Goal: Complete application form

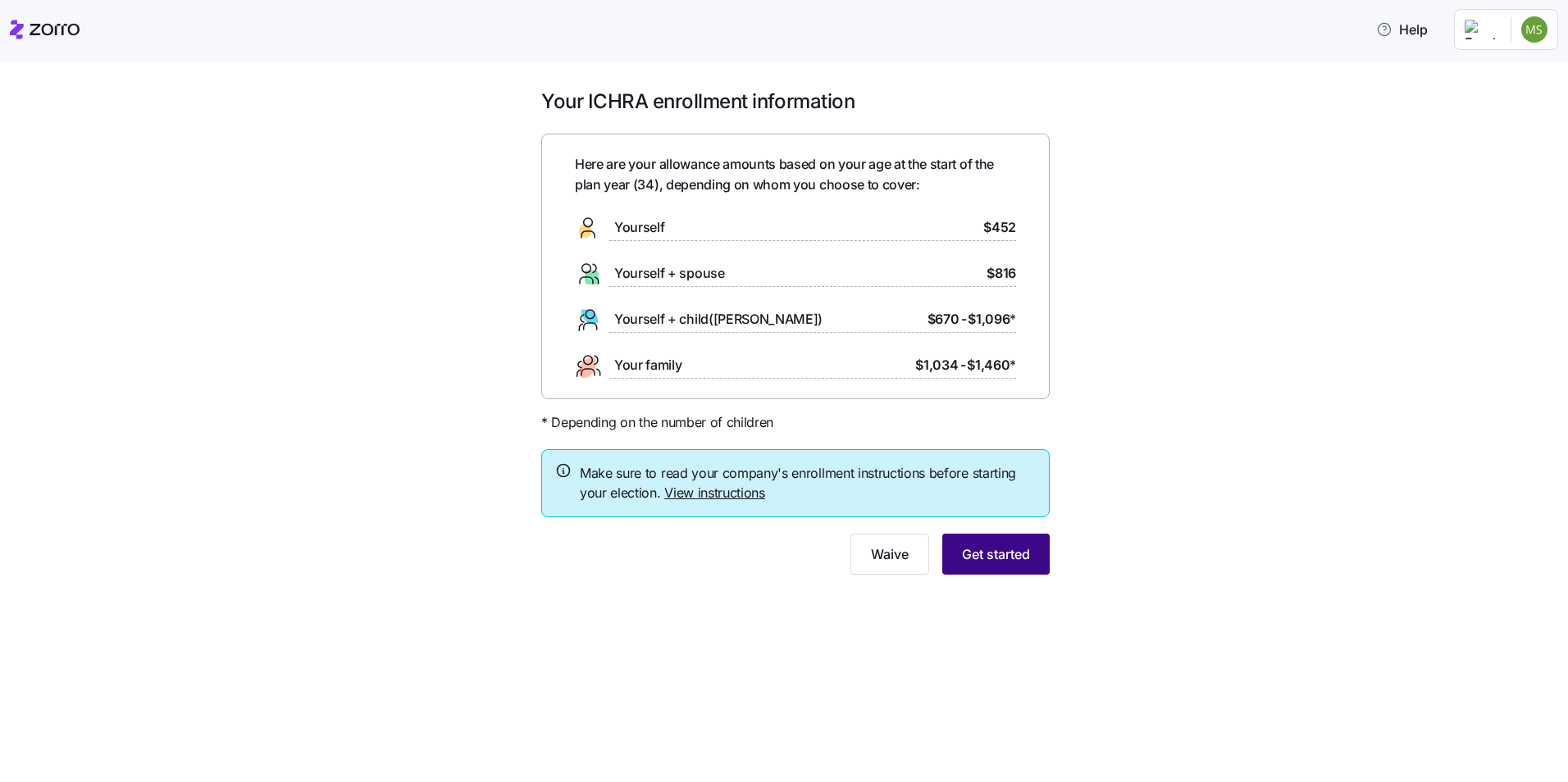
click at [994, 544] on button "Get started" at bounding box center [996, 554] width 108 height 41
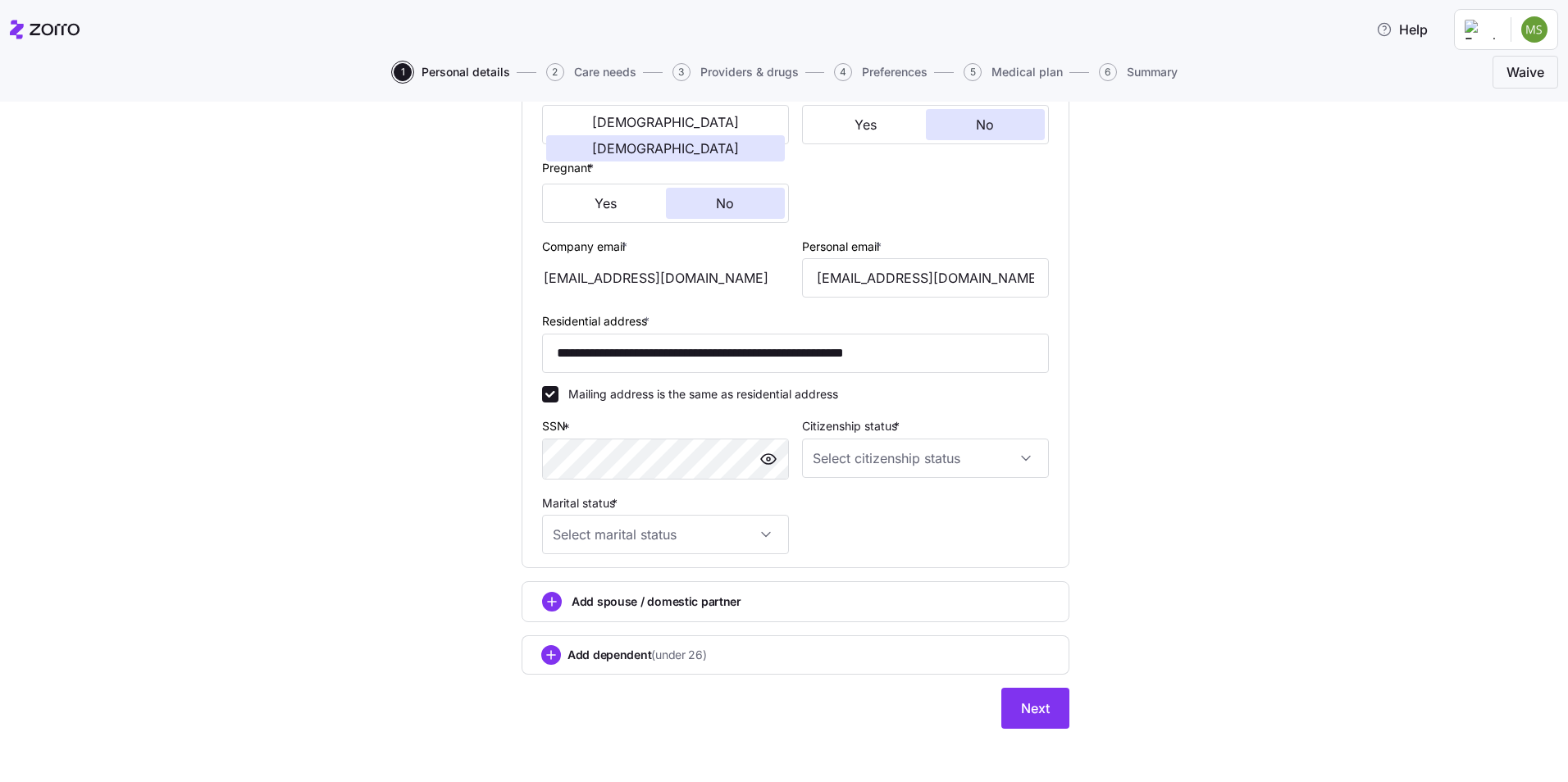
scroll to position [351, 0]
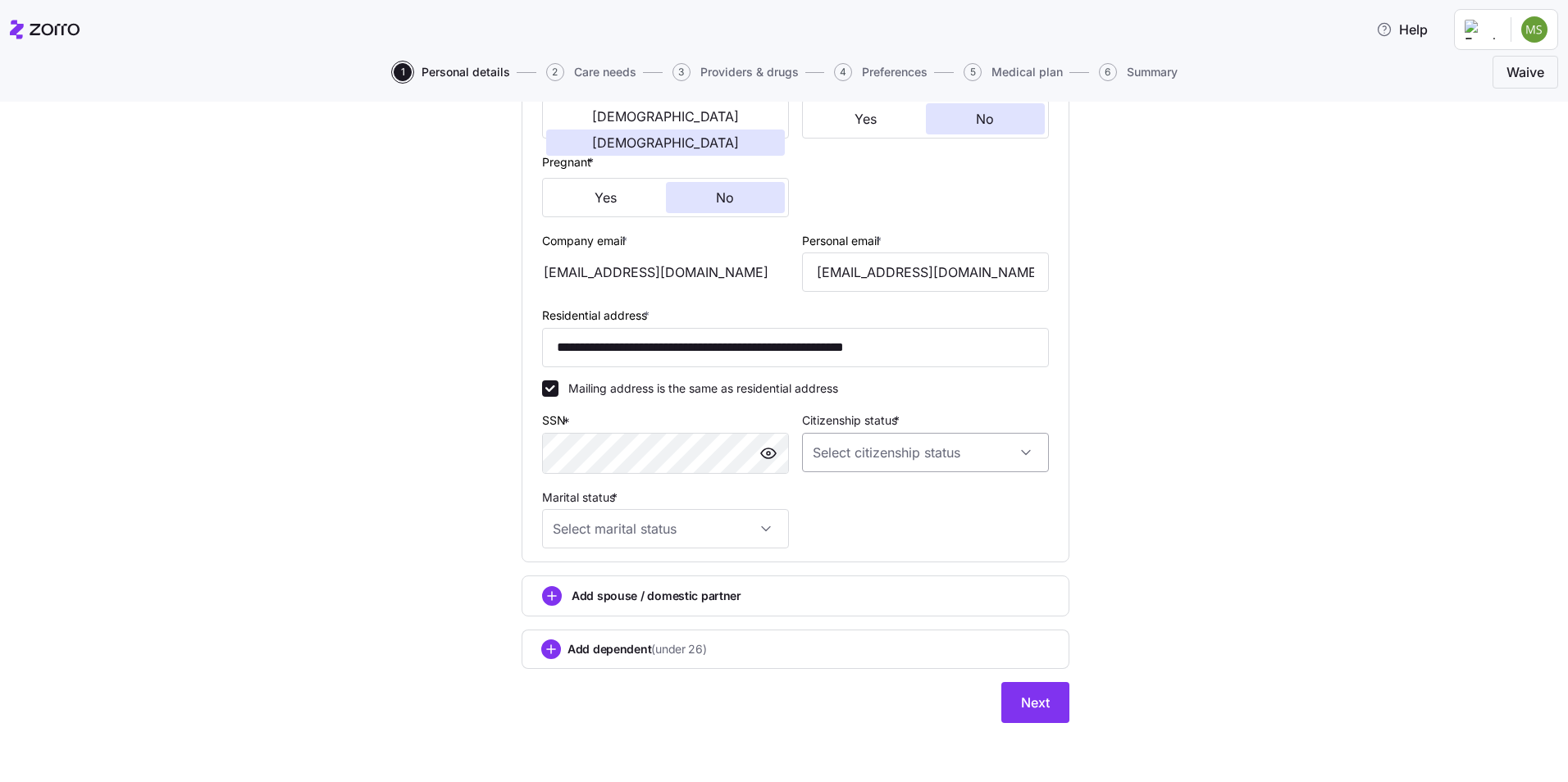
click at [1011, 449] on input "Citizenship status *" at bounding box center [925, 453] width 247 height 39
click at [867, 513] on div "US citizen" at bounding box center [919, 503] width 234 height 35
type input "US citizen"
click at [756, 520] on input "Marital status *" at bounding box center [665, 529] width 247 height 39
click at [562, 579] on div "Single" at bounding box center [659, 579] width 234 height 35
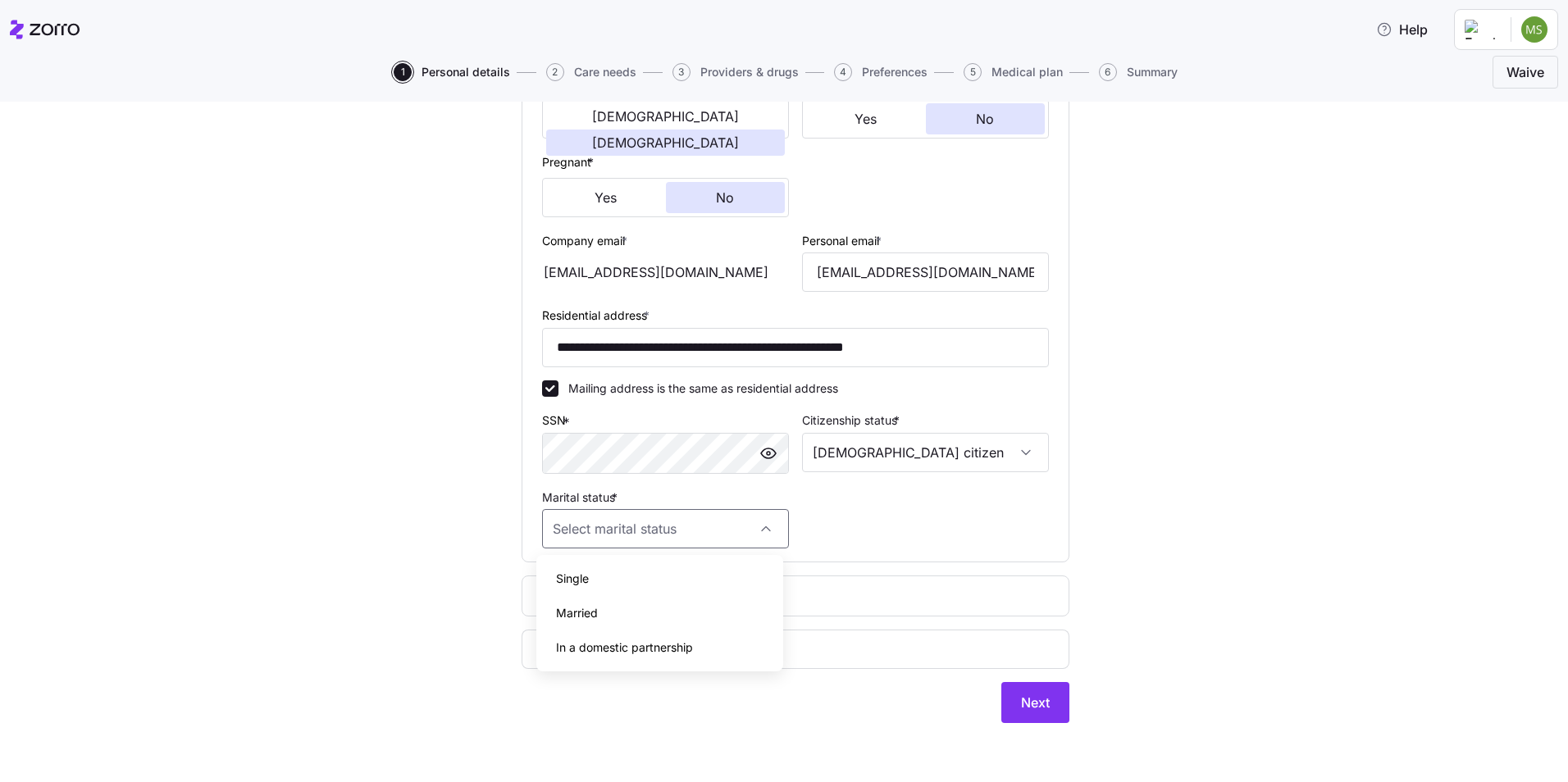
type input "Single"
click at [1039, 709] on span "Next" at bounding box center [1035, 702] width 29 height 20
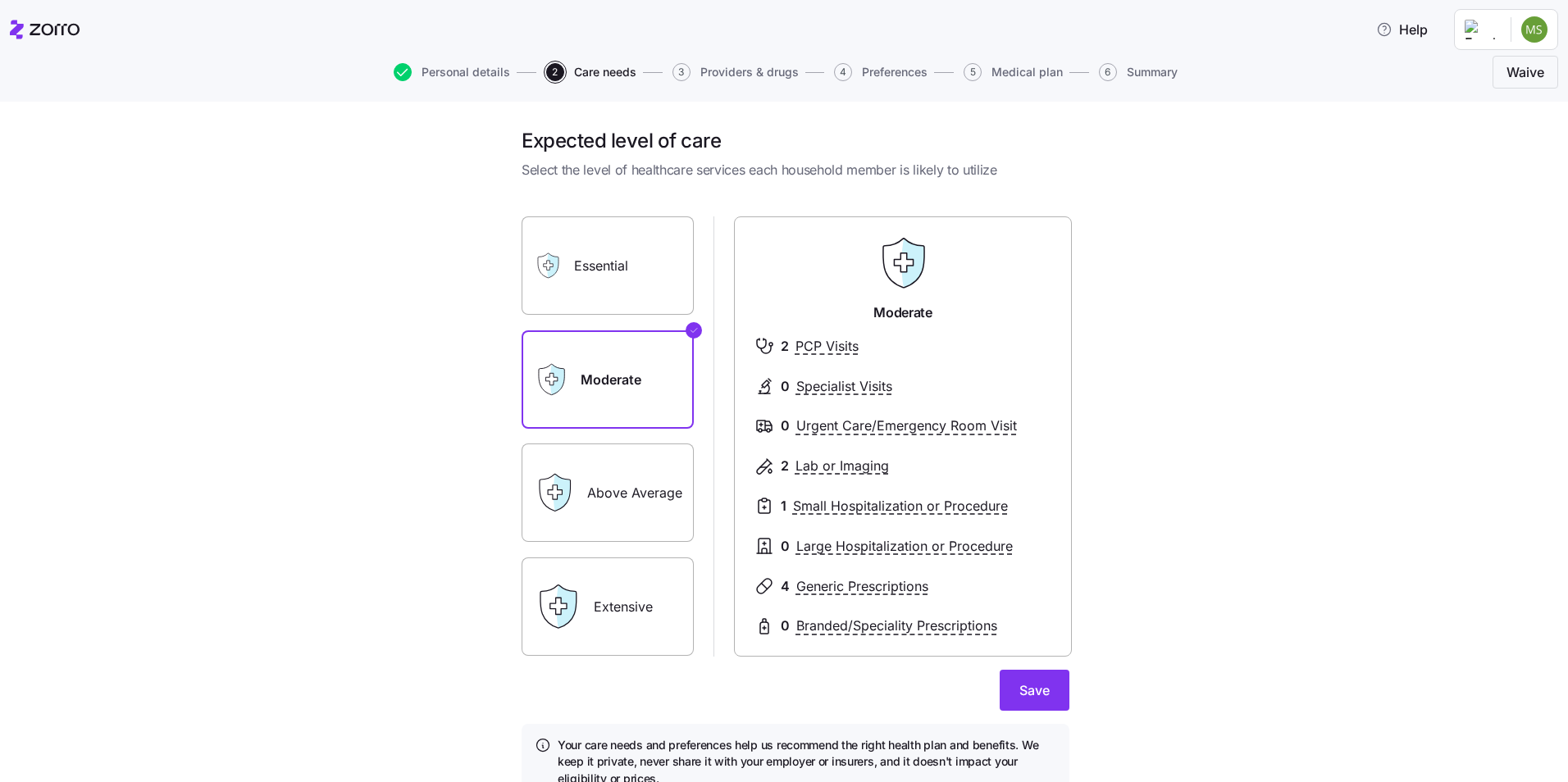
click at [638, 305] on label "Essential" at bounding box center [608, 265] width 173 height 98
click at [0, 0] on input "Essential" at bounding box center [0, 0] width 0 height 0
click at [642, 368] on label "Moderate" at bounding box center [608, 379] width 173 height 98
click at [0, 0] on input "Moderate" at bounding box center [0, 0] width 0 height 0
click at [634, 504] on label "Above Average" at bounding box center [608, 492] width 173 height 98
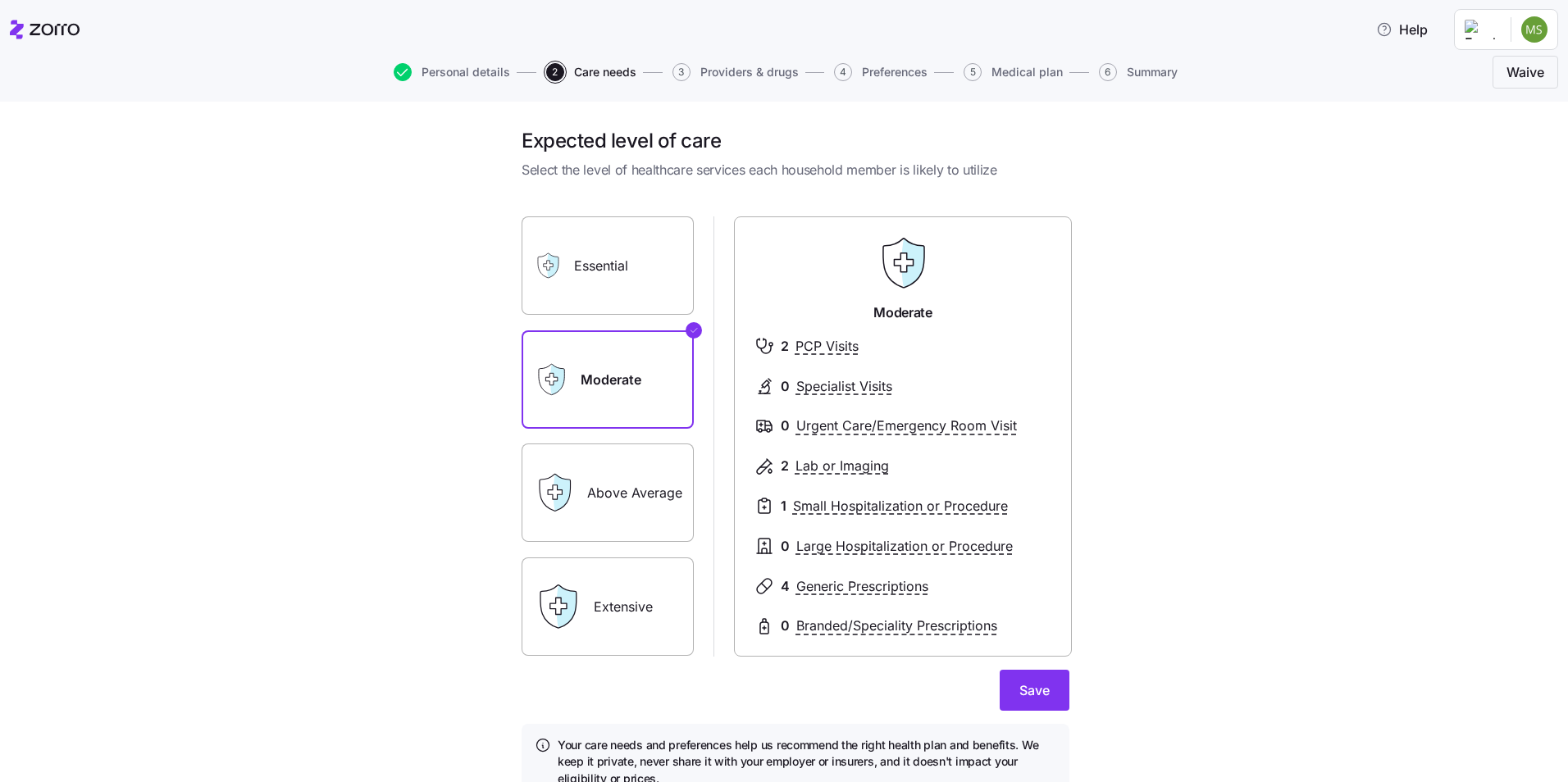
click at [0, 0] on input "Above Average" at bounding box center [0, 0] width 0 height 0
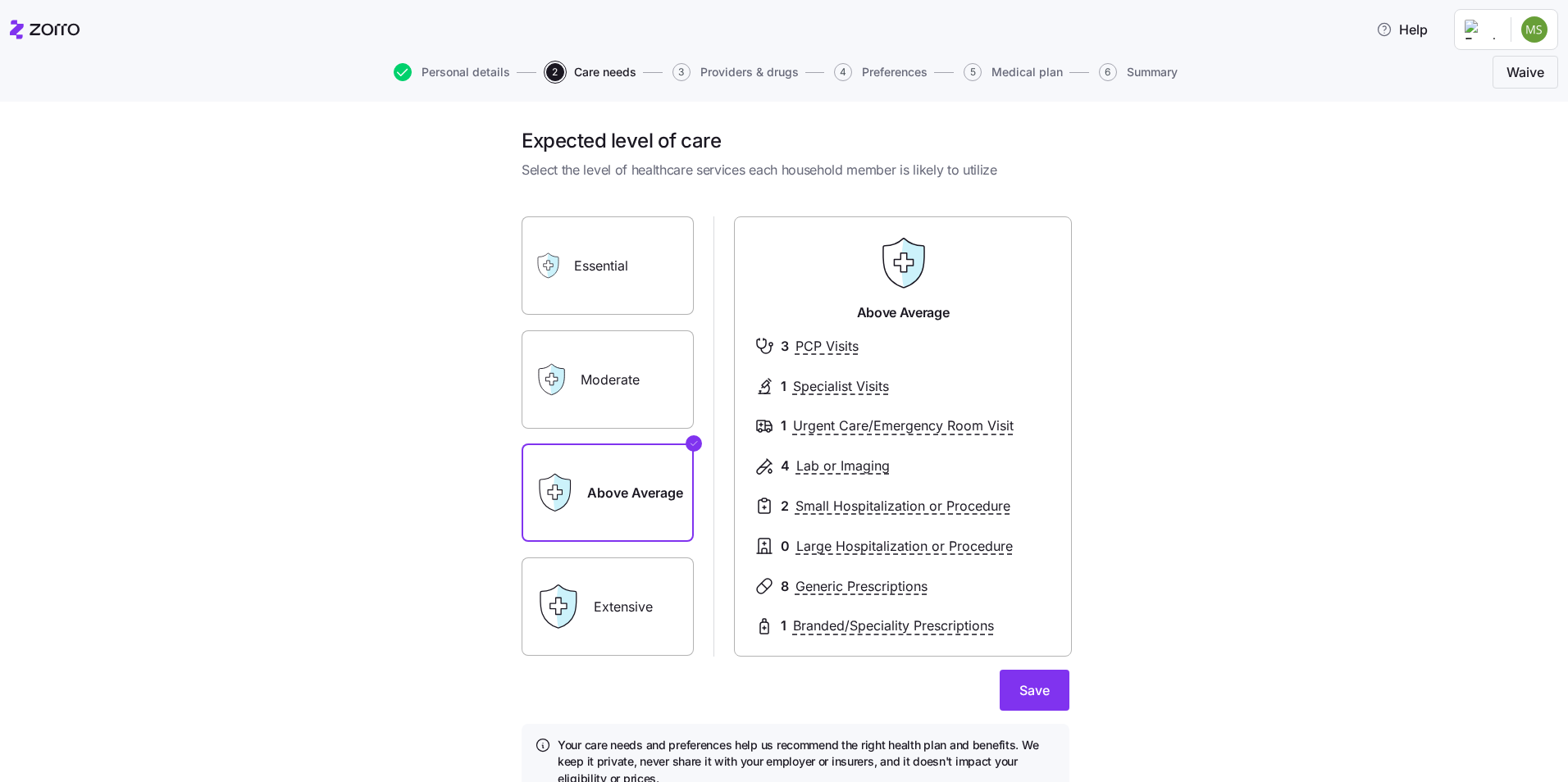
click at [648, 605] on label "Extensive" at bounding box center [608, 607] width 173 height 98
click at [0, 0] on input "Extensive" at bounding box center [0, 0] width 0 height 0
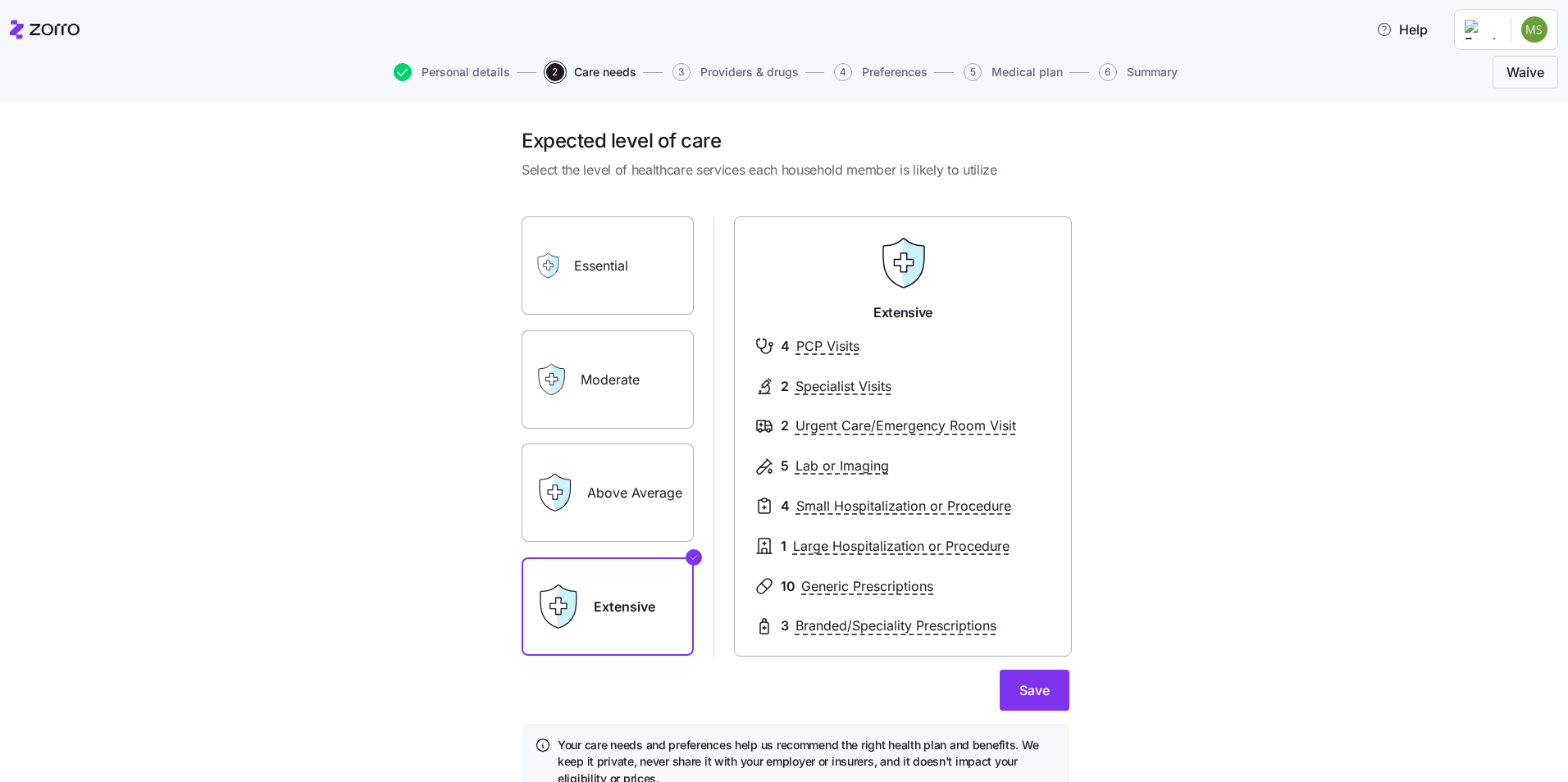
click at [607, 265] on label "Essential" at bounding box center [608, 265] width 173 height 98
click at [0, 0] on input "Essential" at bounding box center [0, 0] width 0 height 0
